Goal: Information Seeking & Learning: Learn about a topic

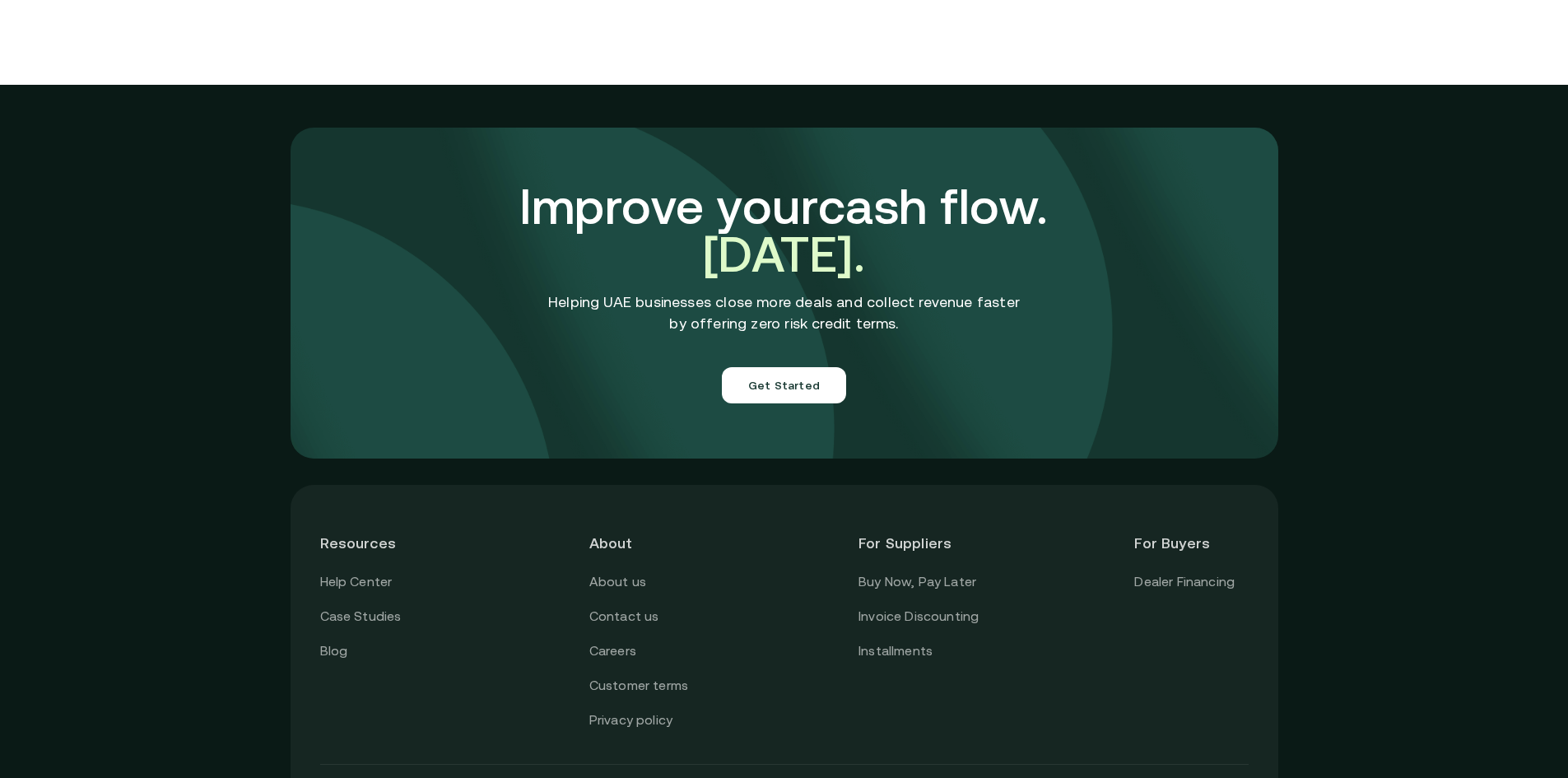
scroll to position [5754, 0]
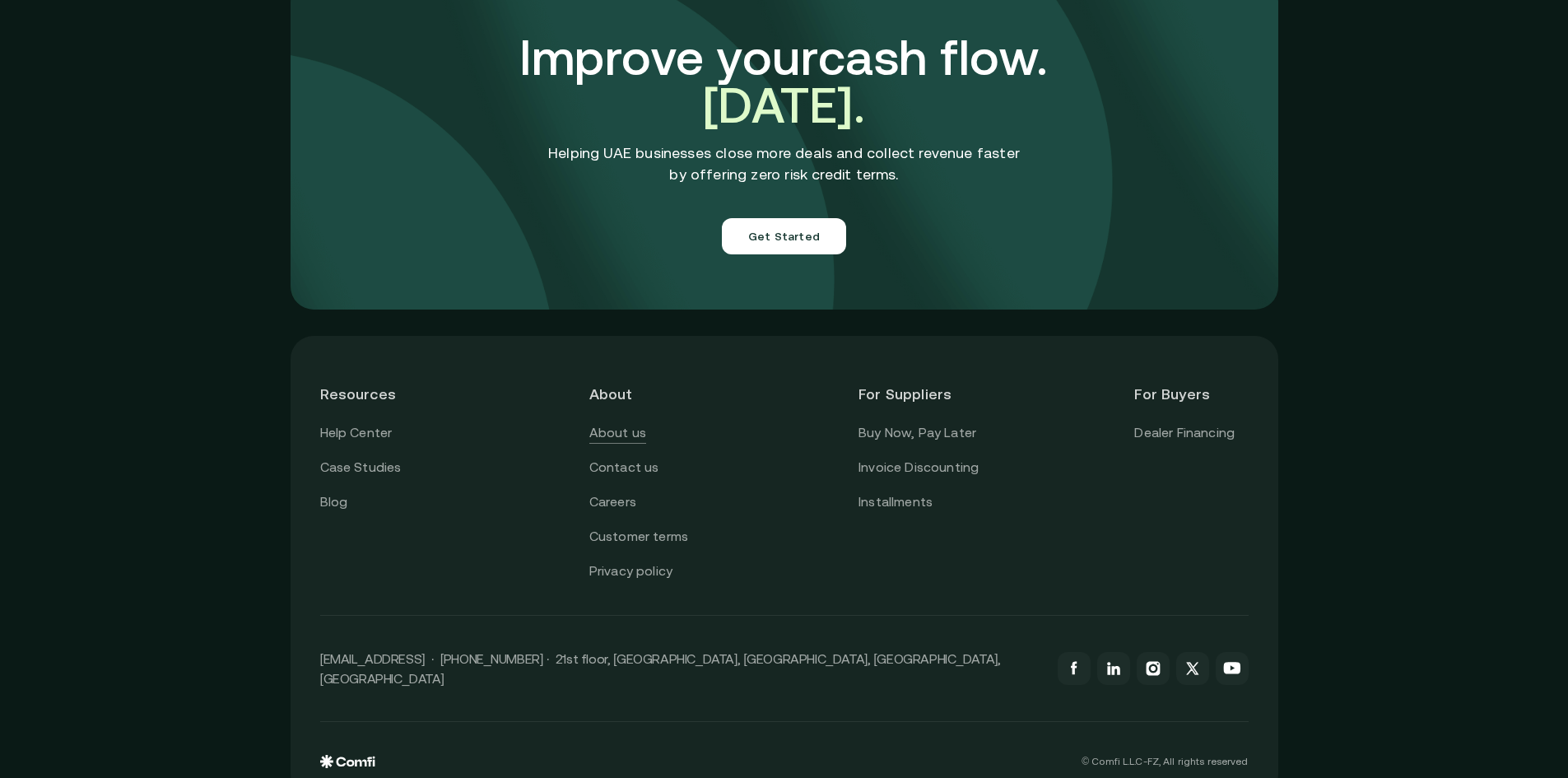
click at [626, 423] on link "About us" at bounding box center [618, 434] width 57 height 22
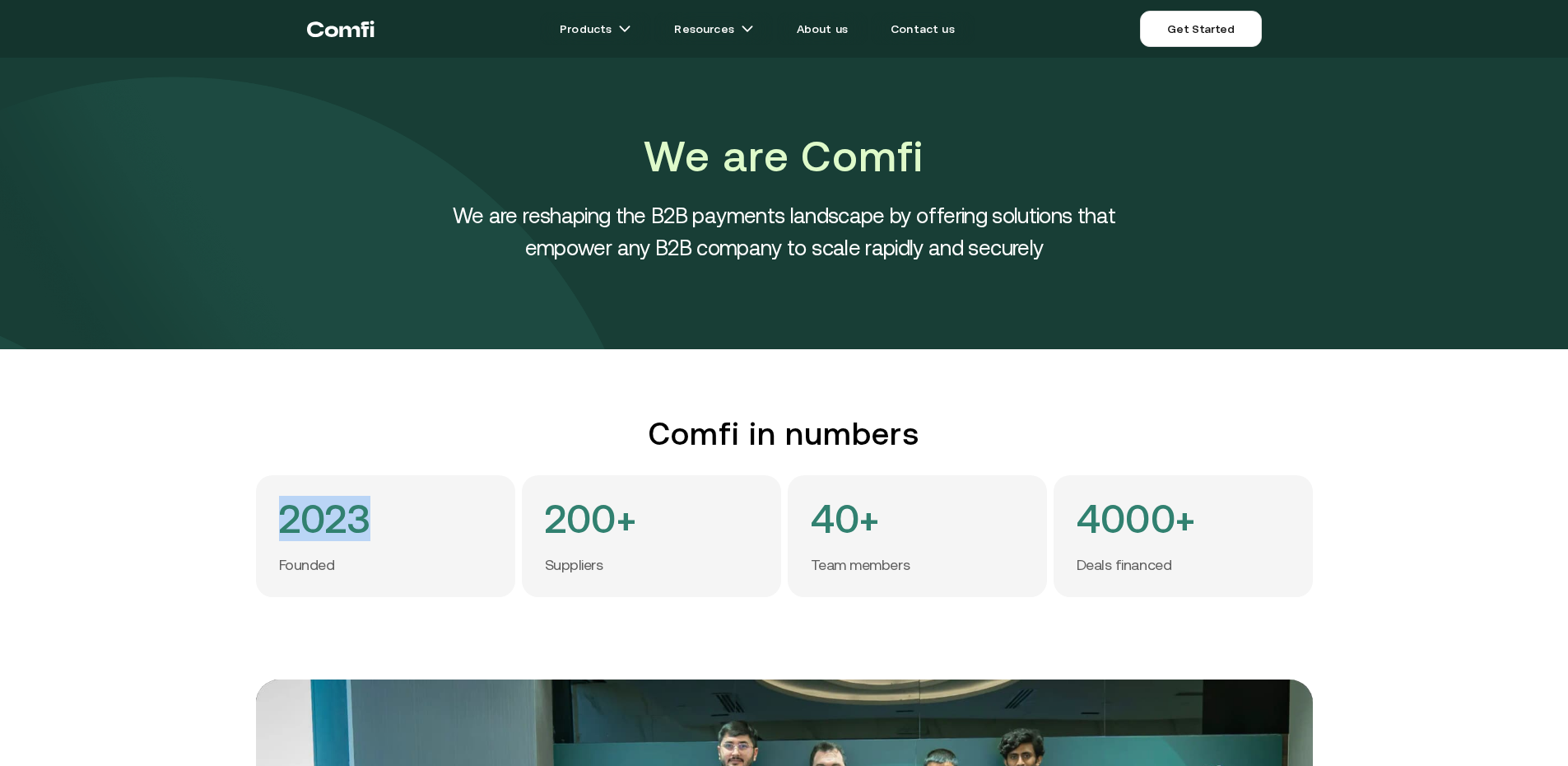
drag, startPoint x: 383, startPoint y: 520, endPoint x: 290, endPoint y: 513, distance: 93.3
click at [290, 513] on div "2023 Founded" at bounding box center [385, 536] width 259 height 122
copy h4 "2023"
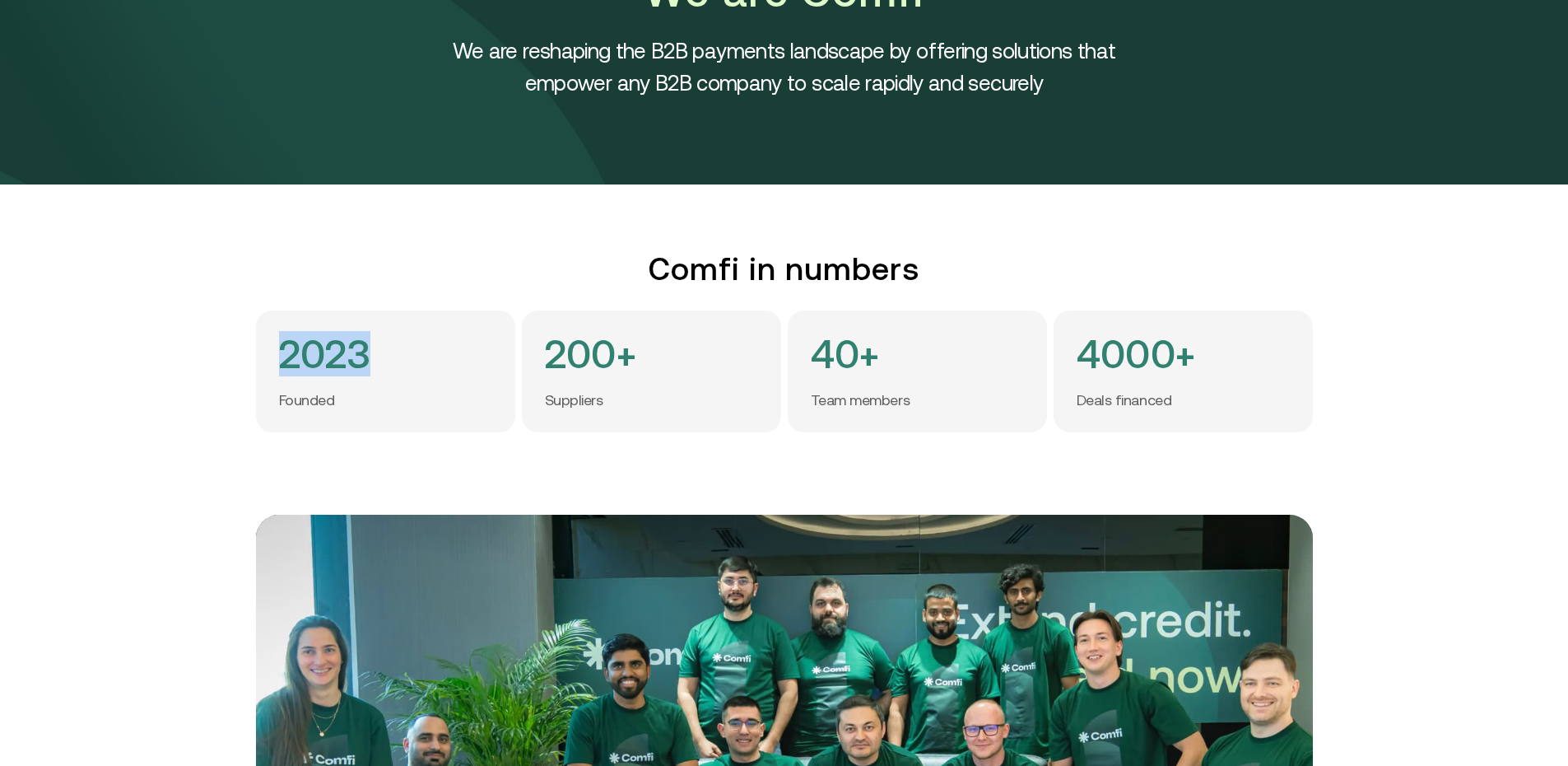
scroll to position [154, 0]
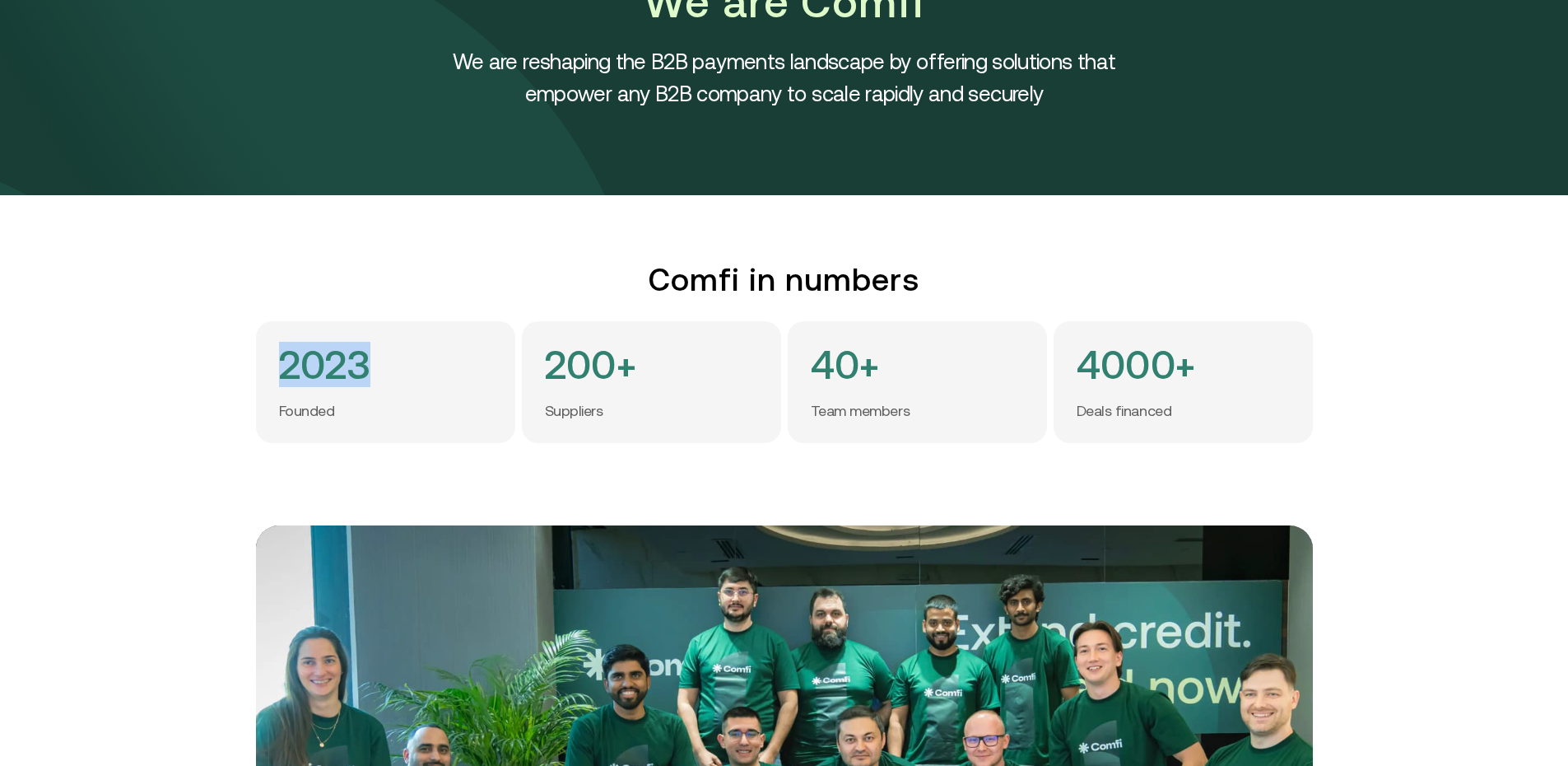
click at [345, 354] on h4 "2023" at bounding box center [326, 365] width 92 height 41
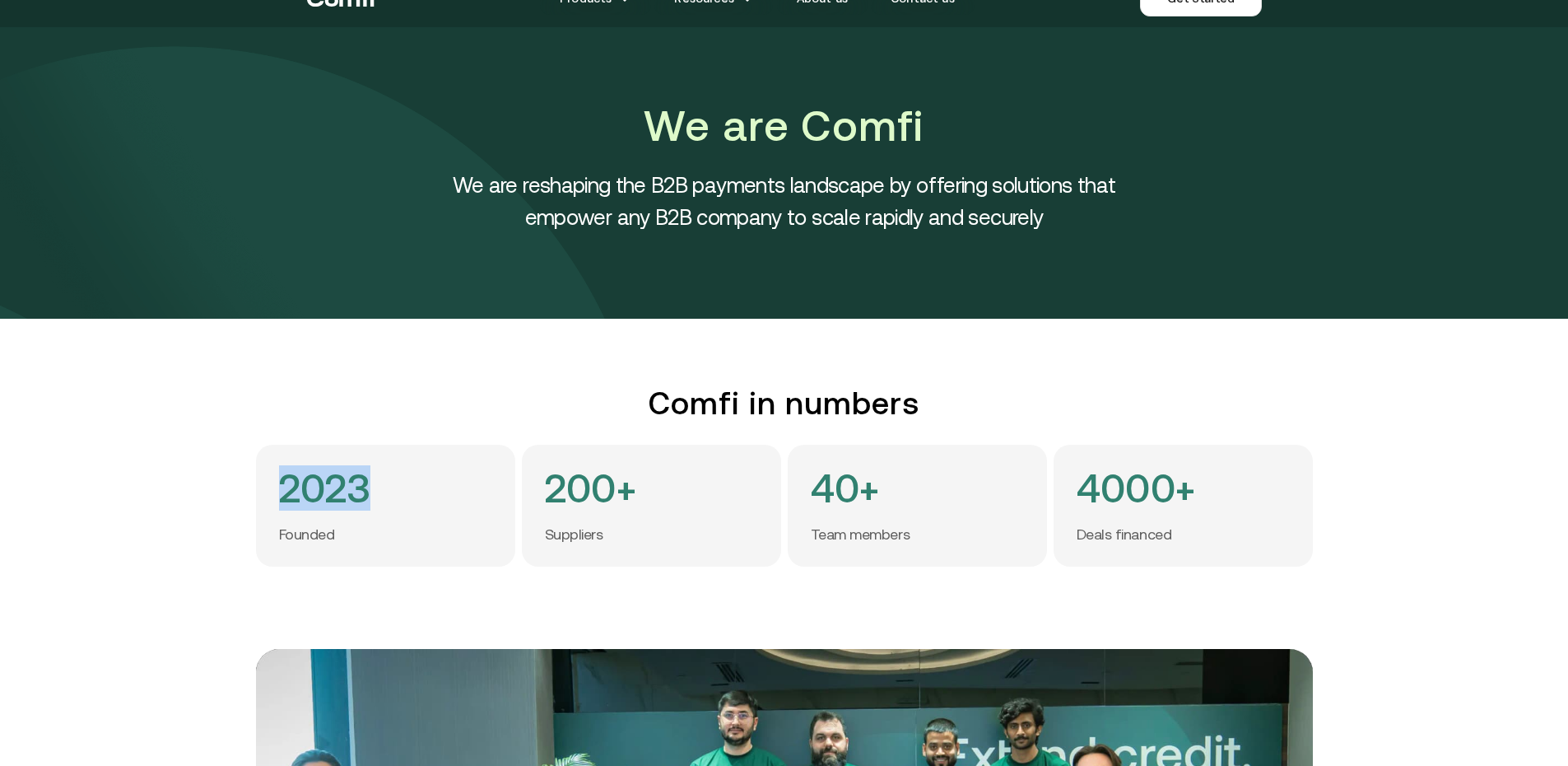
scroll to position [0, 0]
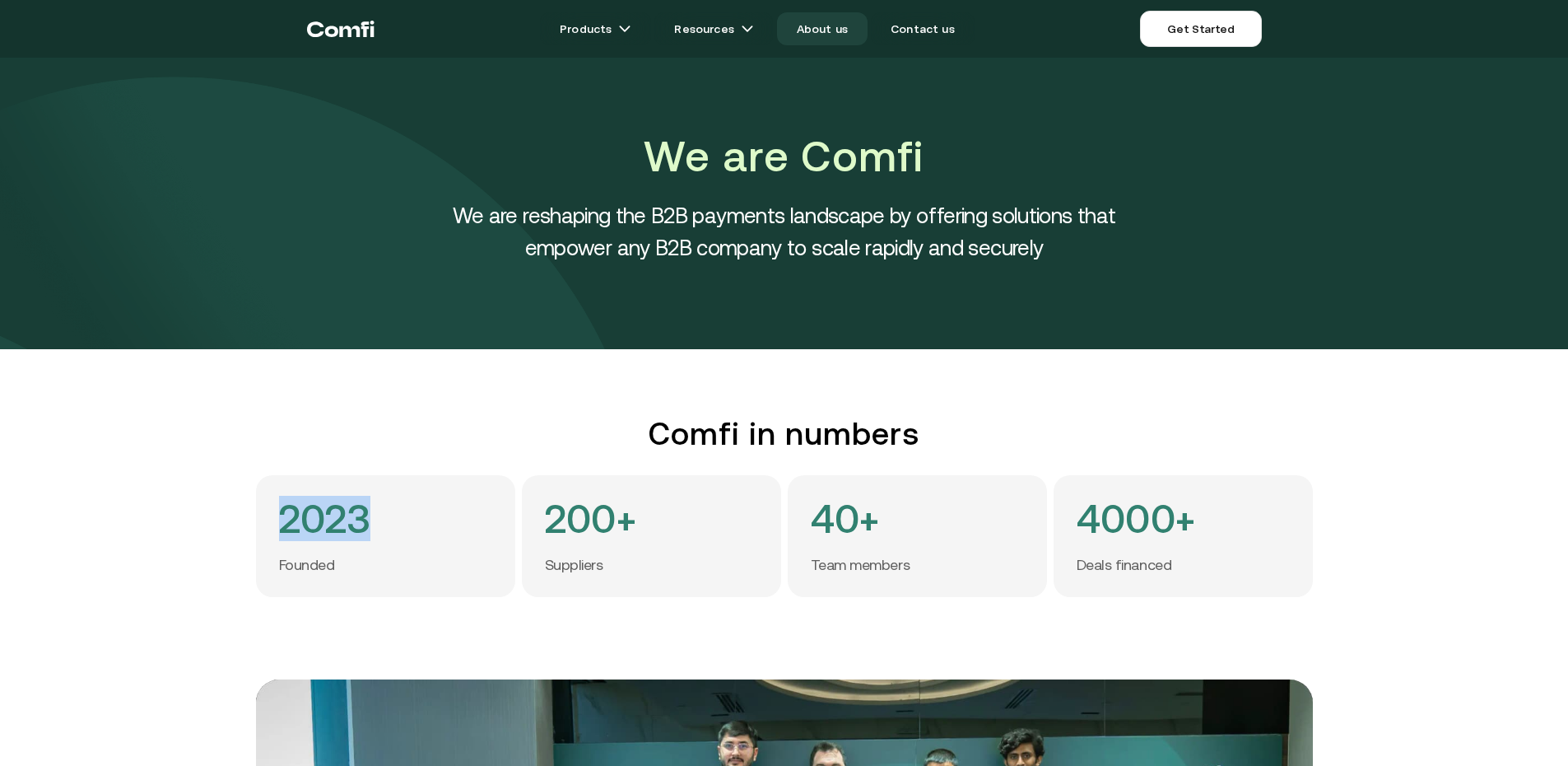
click at [850, 33] on link "About us" at bounding box center [822, 29] width 90 height 33
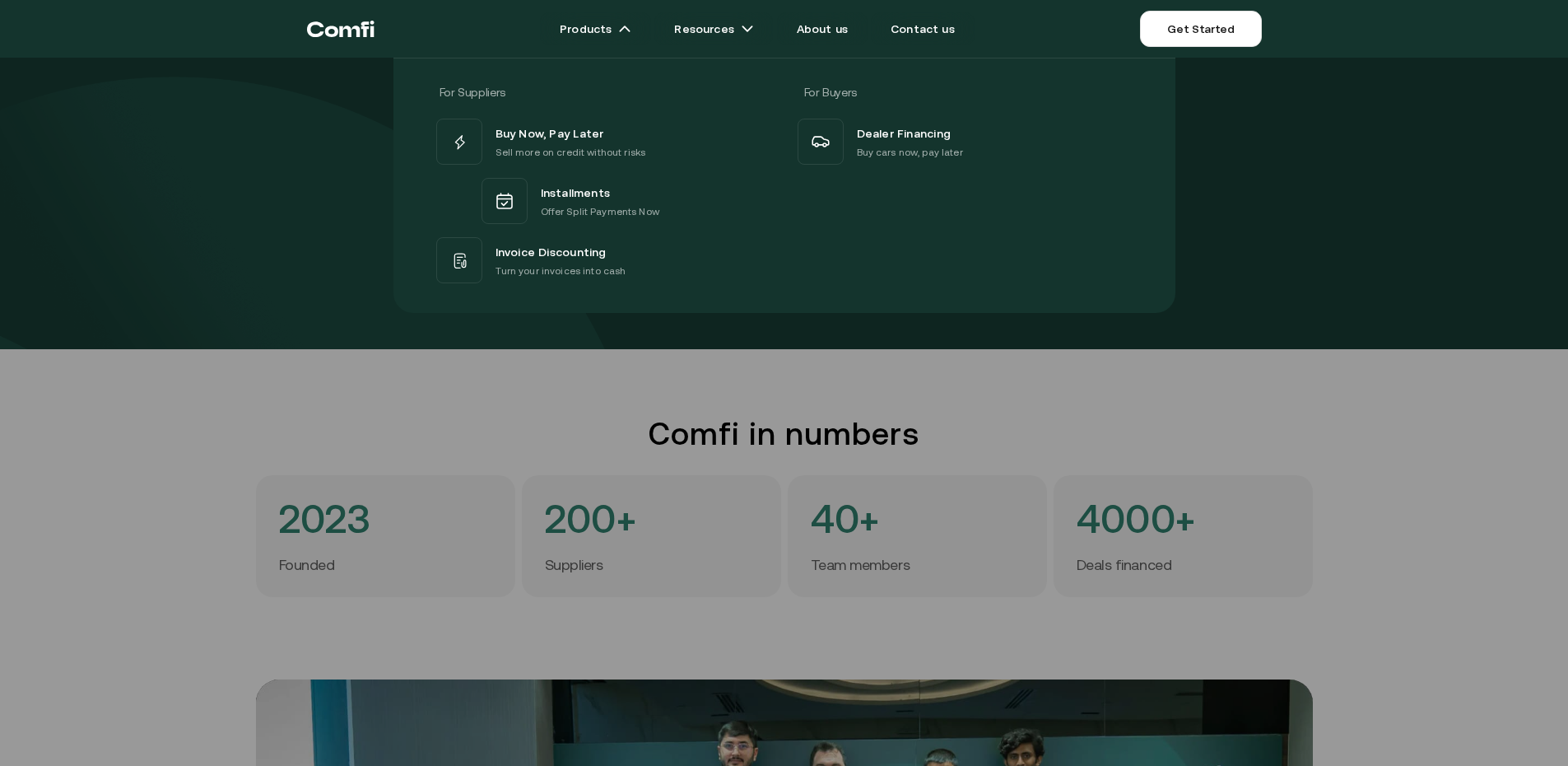
click at [279, 238] on div "For Suppliers For Buyers Buy Now, Pay Later Sell more on credit without risks I…" at bounding box center [784, 179] width 1568 height 268
